Goal: Information Seeking & Learning: Learn about a topic

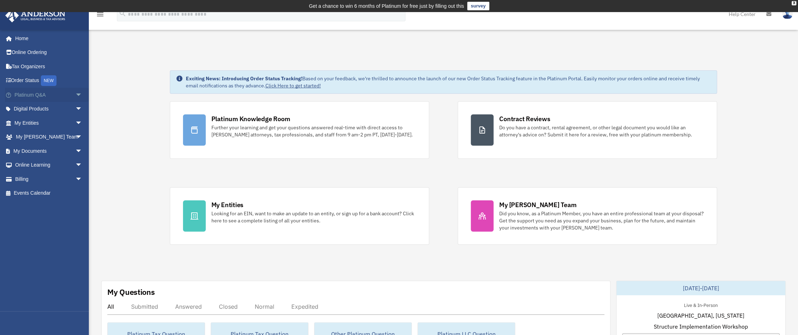
click at [75, 95] on span "arrow_drop_down" at bounding box center [82, 95] width 14 height 15
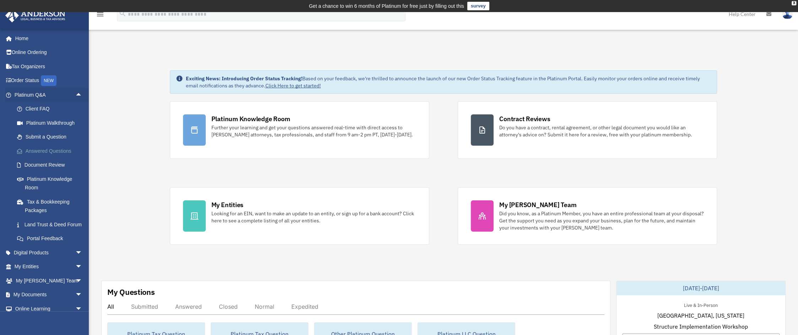
click at [40, 150] on link "Answered Questions" at bounding box center [51, 151] width 83 height 14
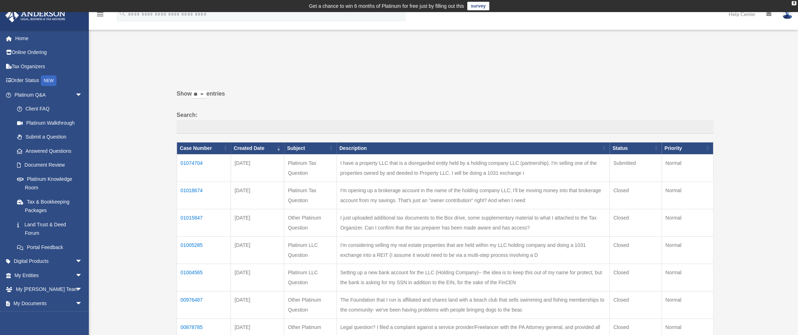
click at [184, 162] on td "01074704" at bounding box center [204, 167] width 54 height 27
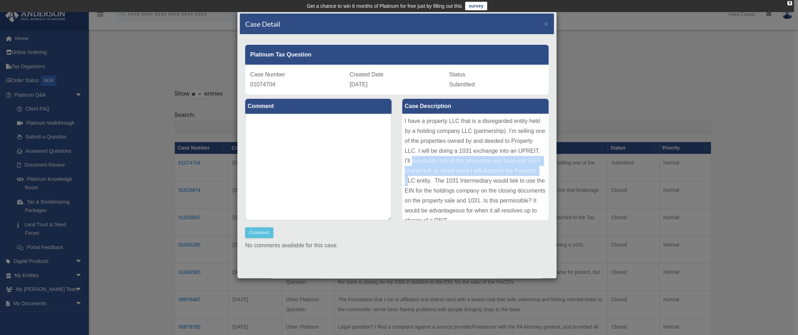
drag, startPoint x: 433, startPoint y: 161, endPoint x: 427, endPoint y: 176, distance: 16.6
click at [427, 176] on div "I have a property LLC that is a disregarded entity held by a holding company LL…" at bounding box center [475, 167] width 146 height 107
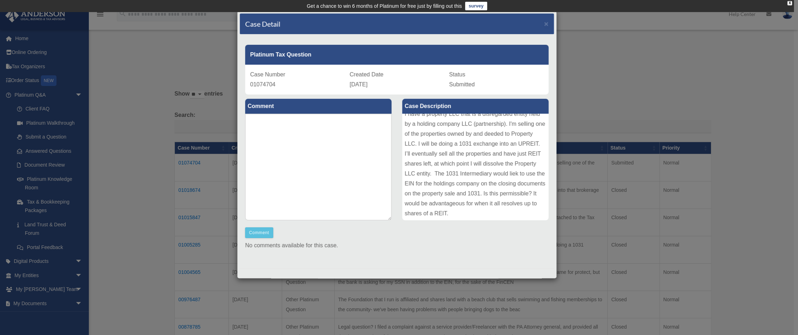
scroll to position [8, 0]
drag, startPoint x: 459, startPoint y: 174, endPoint x: 453, endPoint y: 189, distance: 16.4
click at [453, 189] on div "I have a property LLC that is a disregarded entity held by a holding company LL…" at bounding box center [475, 167] width 146 height 107
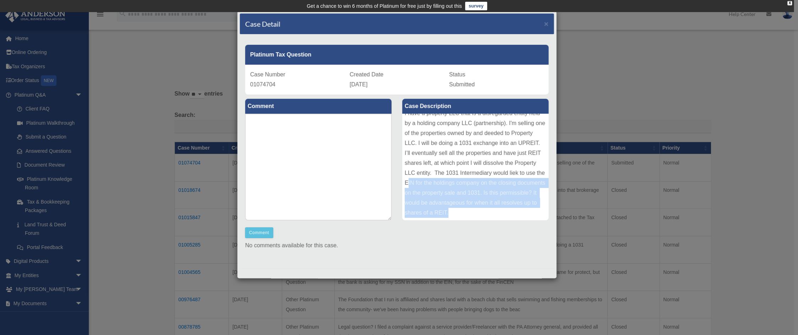
drag, startPoint x: 443, startPoint y: 180, endPoint x: 490, endPoint y: 218, distance: 59.6
click at [488, 220] on div "Case Description I have a property LLC that is a disregarded entity held by a h…" at bounding box center [475, 160] width 157 height 131
click at [494, 209] on div "I have a property LLC that is a disregarded entity held by a holding company LL…" at bounding box center [475, 167] width 146 height 107
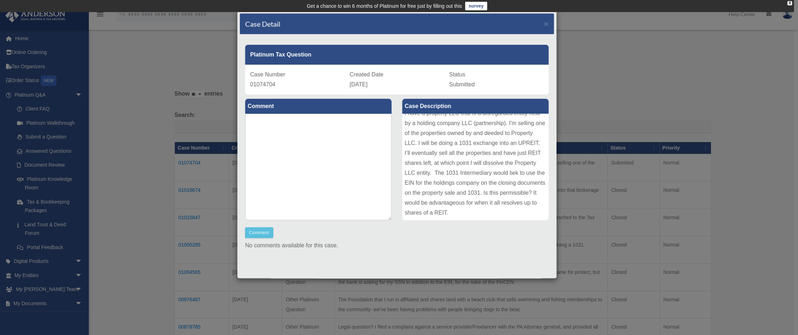
click at [504, 215] on div "I have a property LLC that is a disregarded entity held by a holding company LL…" at bounding box center [475, 167] width 146 height 107
click at [544, 25] on span "×" at bounding box center [546, 24] width 5 height 8
click at [541, 34] on div "Platinum Tax Question Case Number 01074704 Created Date [DATE] Status Submitted…" at bounding box center [397, 151] width 314 height 234
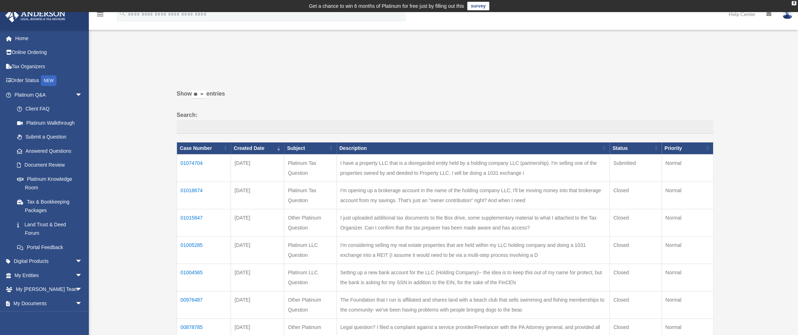
click at [511, 60] on div "Past Questions & Answers date_range Published on Last updated [DATE] [DATE] by …" at bounding box center [443, 261] width 542 height 410
